Goal: Information Seeking & Learning: Learn about a topic

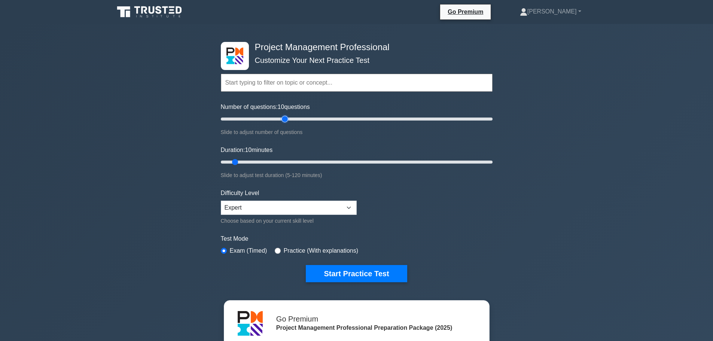
type input "50"
click at [287, 117] on input "Number of questions: 10 questions" at bounding box center [357, 118] width 272 height 9
click at [293, 160] on input "Duration: 35 minutes" at bounding box center [357, 162] width 272 height 9
click at [298, 161] on input "Duration: 35 minutes" at bounding box center [357, 162] width 272 height 9
click at [309, 161] on input "Duration: 40 minutes" at bounding box center [357, 162] width 272 height 9
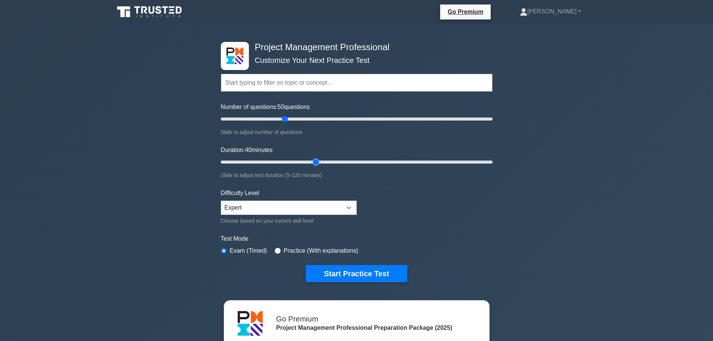
click at [316, 161] on input "Duration: 40 minutes" at bounding box center [357, 162] width 272 height 9
click at [323, 161] on input "Duration: 45 minutes" at bounding box center [357, 162] width 272 height 9
click at [343, 160] on input "Duration: 50 minutes" at bounding box center [357, 162] width 272 height 9
type input "70"
click at [370, 159] on input "Duration: 70 minutes" at bounding box center [357, 162] width 272 height 9
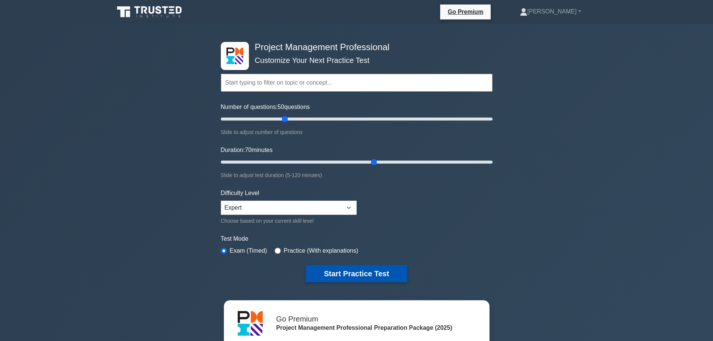
click at [370, 271] on button "Start Practice Test" at bounding box center [356, 273] width 101 height 17
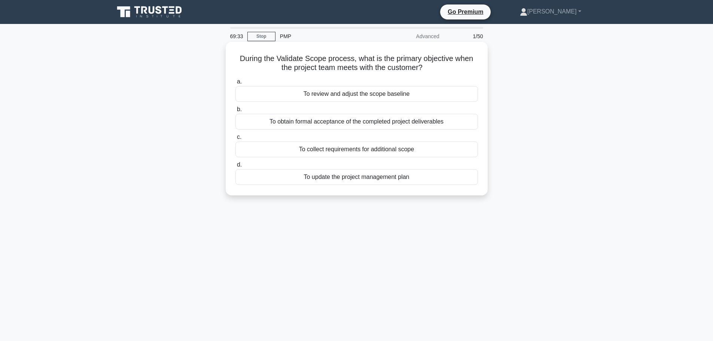
click at [389, 95] on div "To review and adjust the scope baseline" at bounding box center [356, 94] width 242 height 16
click at [235, 84] on input "a. To review and adjust the scope baseline" at bounding box center [235, 81] width 0 height 5
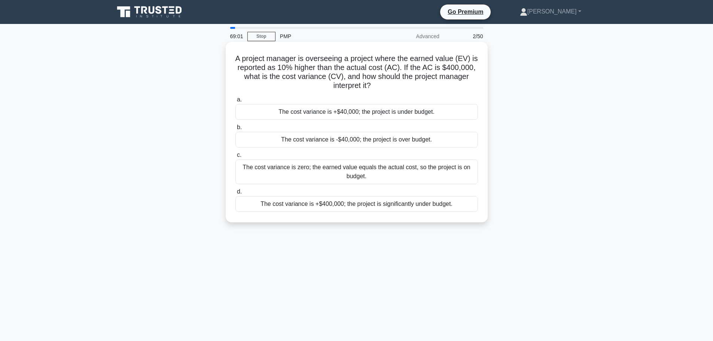
click at [420, 138] on div "The cost variance is -$40,000; the project is over budget." at bounding box center [356, 140] width 242 height 16
click at [235, 130] on input "b. The cost variance is -$40,000; the project is over budget." at bounding box center [235, 127] width 0 height 5
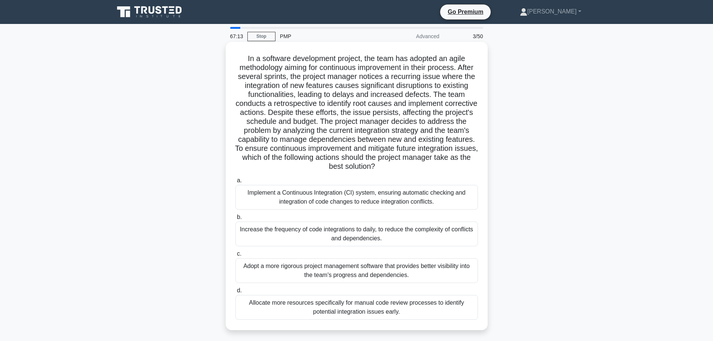
click at [367, 201] on div "Implement a Continuous Integration (CI) system, ensuring automatic checking and…" at bounding box center [356, 197] width 242 height 25
click at [235, 183] on input "a. Implement a Continuous Integration (CI) system, ensuring automatic checking …" at bounding box center [235, 180] width 0 height 5
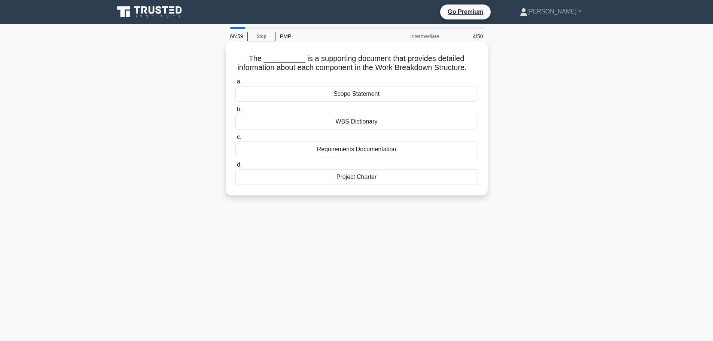
click at [372, 129] on div "WBS Dictionary" at bounding box center [356, 122] width 242 height 16
click at [235, 112] on input "b. WBS Dictionary" at bounding box center [235, 109] width 0 height 5
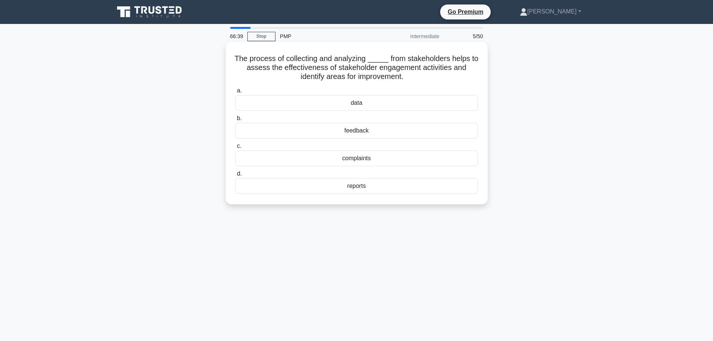
click at [379, 132] on div "feedback" at bounding box center [356, 131] width 242 height 16
click at [235, 121] on input "b. feedback" at bounding box center [235, 118] width 0 height 5
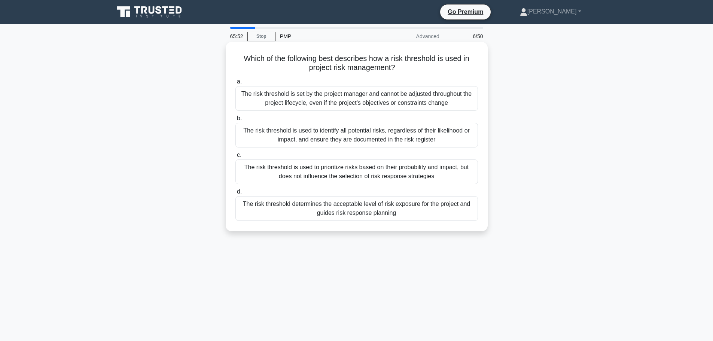
drag, startPoint x: 398, startPoint y: 69, endPoint x: 250, endPoint y: 55, distance: 148.8
click at [241, 55] on h5 "Which of the following best describes how a risk threshold is used in project r…" at bounding box center [357, 63] width 244 height 19
click at [398, 82] on label "a. The risk threshold is set by the project manager and cannot be adjusted thro…" at bounding box center [356, 94] width 242 height 34
click at [235, 82] on input "a. The risk threshold is set by the project manager and cannot be adjusted thro…" at bounding box center [235, 81] width 0 height 5
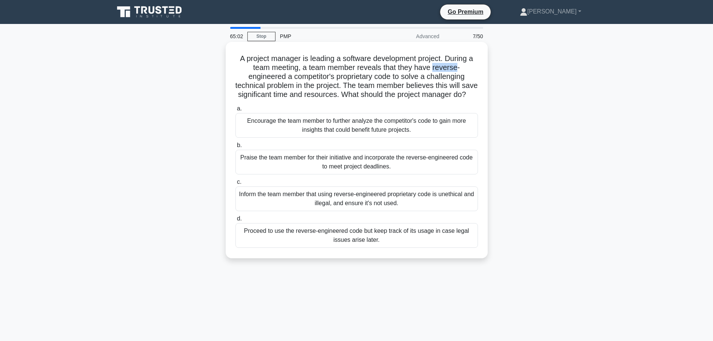
drag, startPoint x: 434, startPoint y: 68, endPoint x: 459, endPoint y: 70, distance: 25.1
click at [459, 70] on h5 "A project manager is leading a software development project. During a team meet…" at bounding box center [357, 77] width 244 height 46
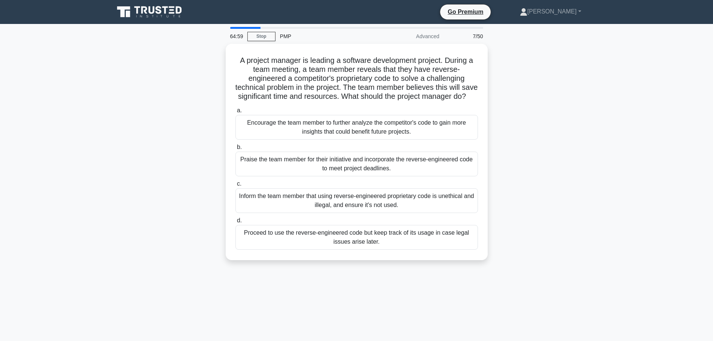
click at [525, 104] on div "A project manager is leading a software development project. During a team meet…" at bounding box center [357, 156] width 494 height 225
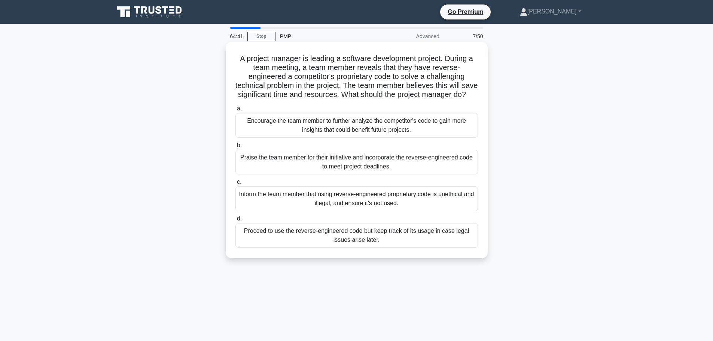
click at [412, 137] on div "Encourage the team member to further analyze the competitor's code to gain more…" at bounding box center [356, 125] width 242 height 25
click at [235, 111] on input "a. Encourage the team member to further analyze the competitor's code to gain m…" at bounding box center [235, 108] width 0 height 5
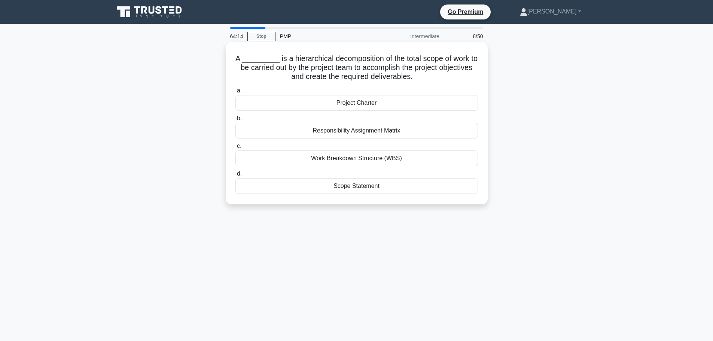
click at [387, 189] on div "Scope Statement" at bounding box center [356, 186] width 242 height 16
click at [235, 176] on input "d. Scope Statement" at bounding box center [235, 173] width 0 height 5
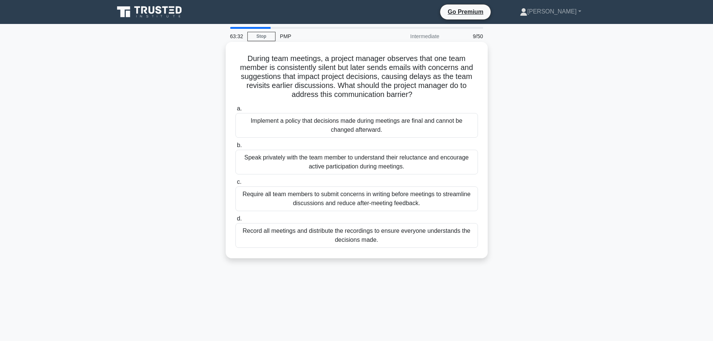
click at [330, 166] on div "Speak privately with the team member to understand their reluctance and encoura…" at bounding box center [356, 162] width 242 height 25
click at [235, 148] on input "b. Speak privately with the team member to understand their reluctance and enco…" at bounding box center [235, 145] width 0 height 5
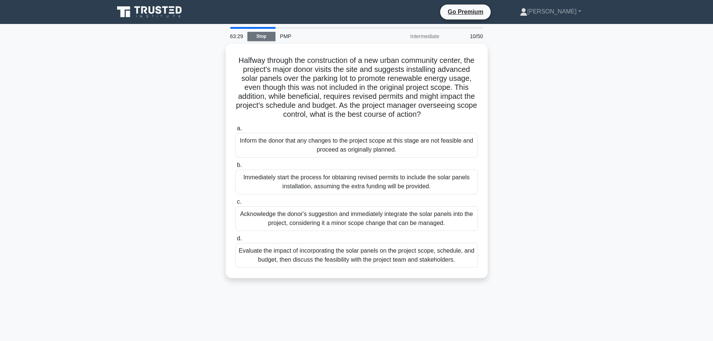
click at [261, 36] on link "Stop" at bounding box center [261, 36] width 28 height 9
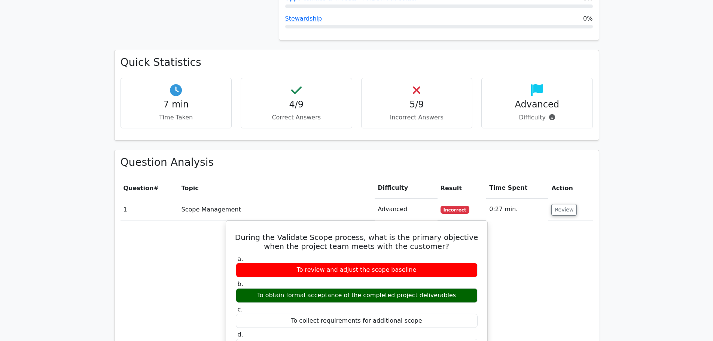
scroll to position [524, 0]
